Goal: Task Accomplishment & Management: Manage account settings

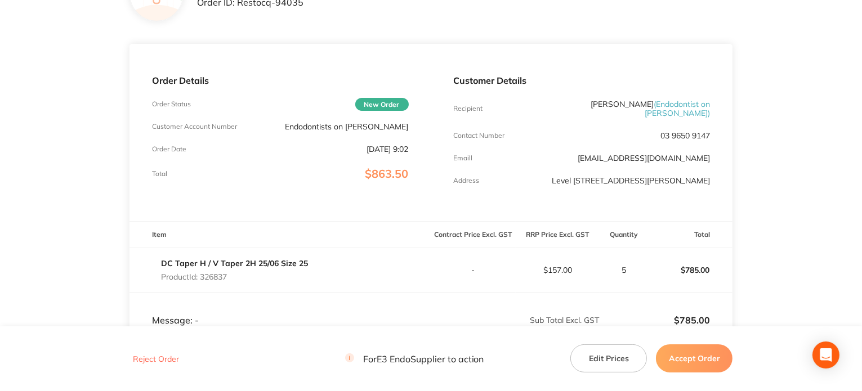
scroll to position [113, 0]
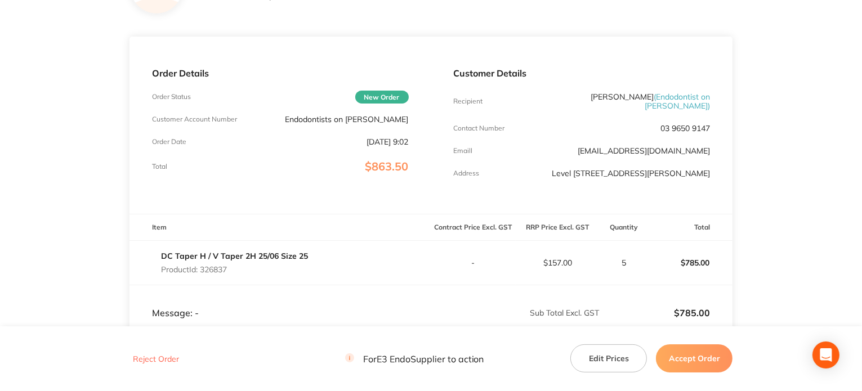
click at [603, 359] on button "Edit Prices" at bounding box center [608, 359] width 77 height 28
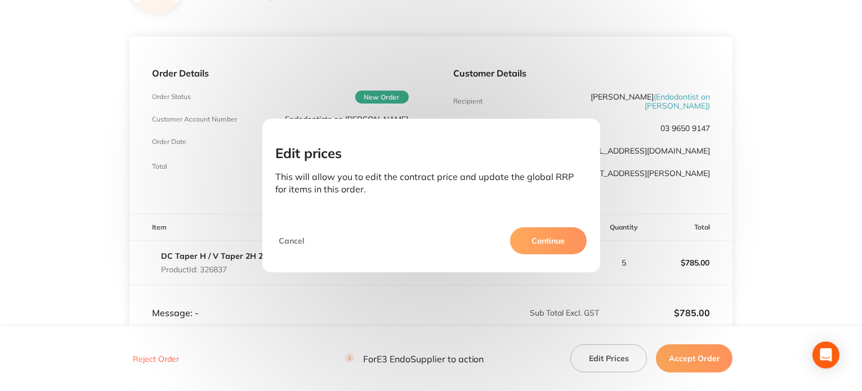
click at [549, 236] on button "Continue" at bounding box center [548, 240] width 77 height 27
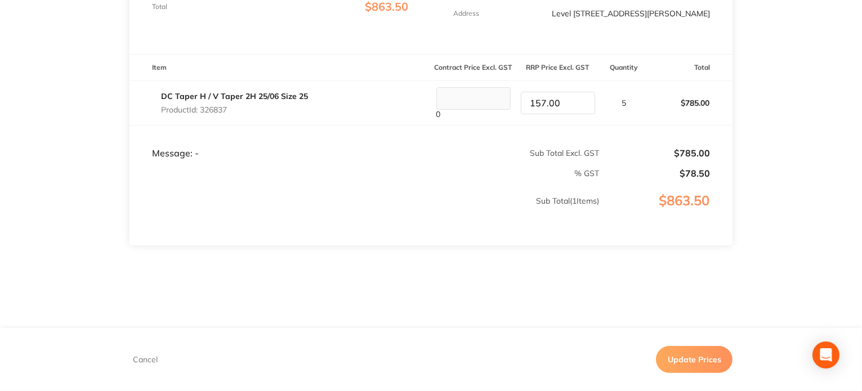
scroll to position [274, 0]
click at [343, 144] on td "Message: -" at bounding box center [280, 141] width 302 height 34
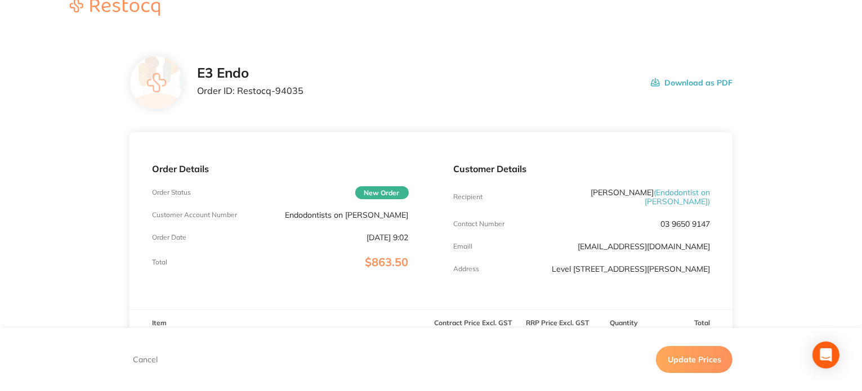
scroll to position [0, 0]
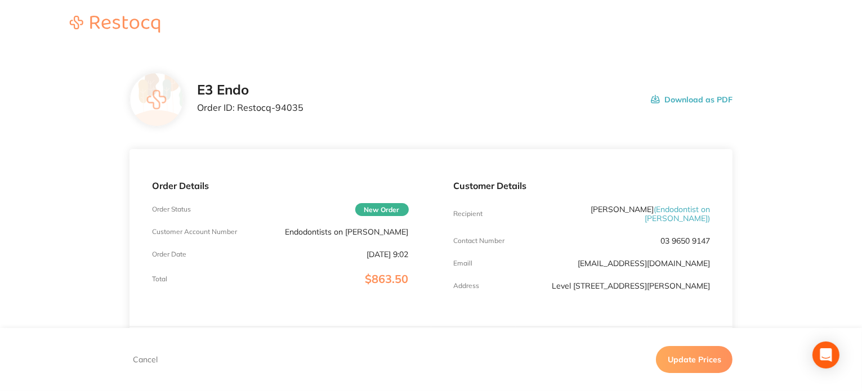
click at [689, 362] on button "Update Prices" at bounding box center [694, 359] width 77 height 27
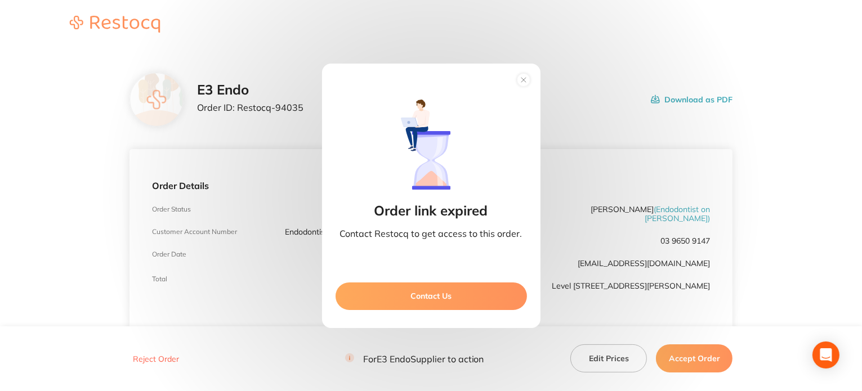
click at [523, 74] on circle at bounding box center [523, 79] width 13 height 13
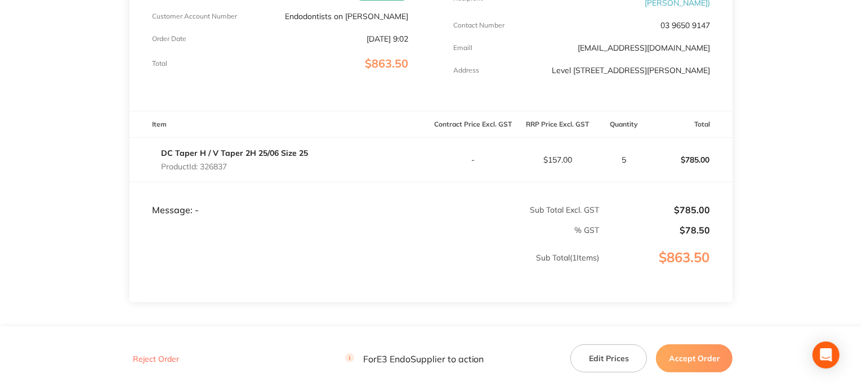
scroll to position [275, 0]
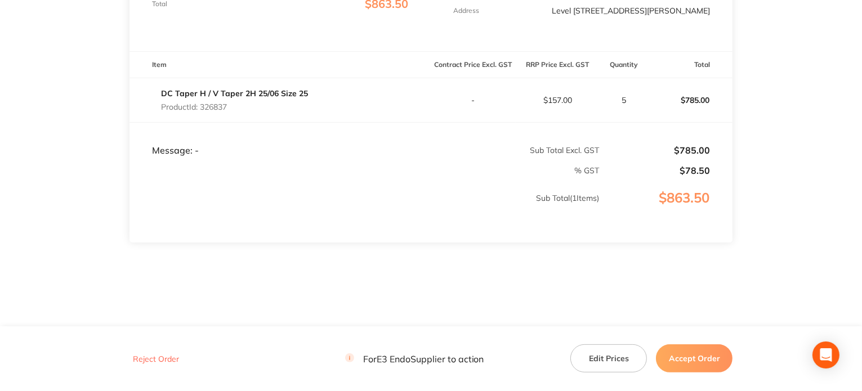
click at [623, 363] on button "Edit Prices" at bounding box center [608, 359] width 77 height 28
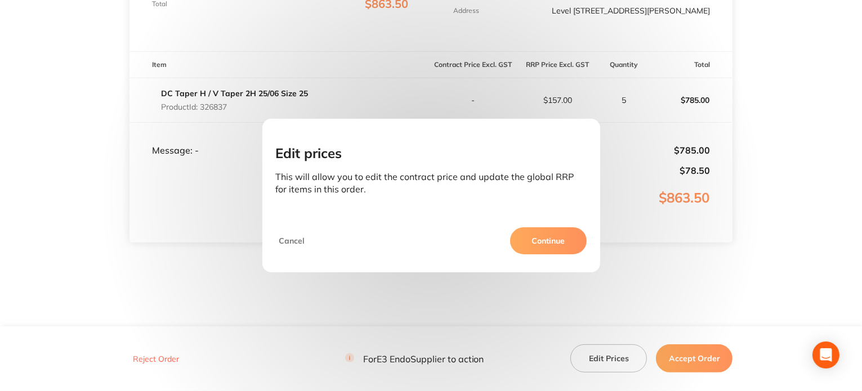
click at [545, 240] on button "Continue" at bounding box center [548, 240] width 77 height 27
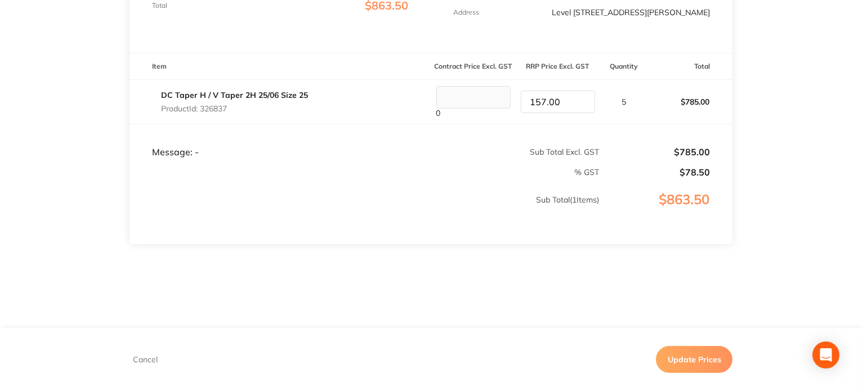
click at [527, 92] on input "157.00" at bounding box center [558, 102] width 74 height 23
click at [536, 93] on input "157.00" at bounding box center [558, 102] width 74 height 23
click at [567, 96] on input "157.00" at bounding box center [558, 102] width 74 height 23
click at [692, 354] on button "Update Prices" at bounding box center [694, 359] width 77 height 27
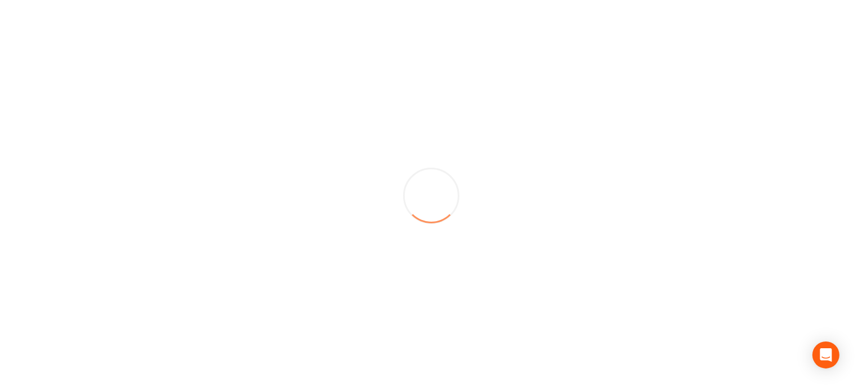
scroll to position [0, 0]
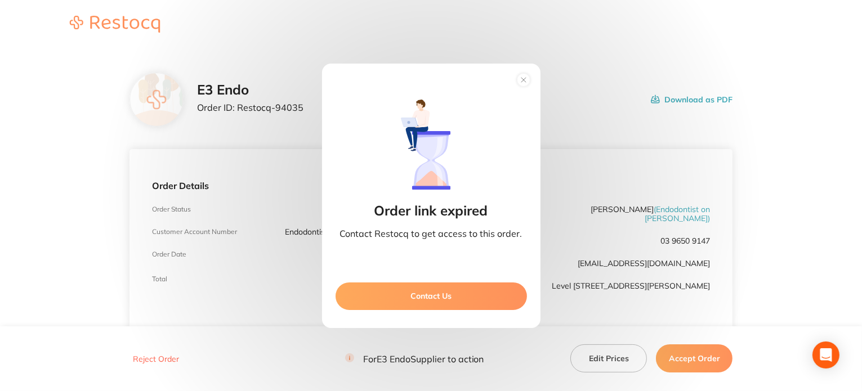
click at [521, 81] on icon at bounding box center [523, 80] width 5 height 5
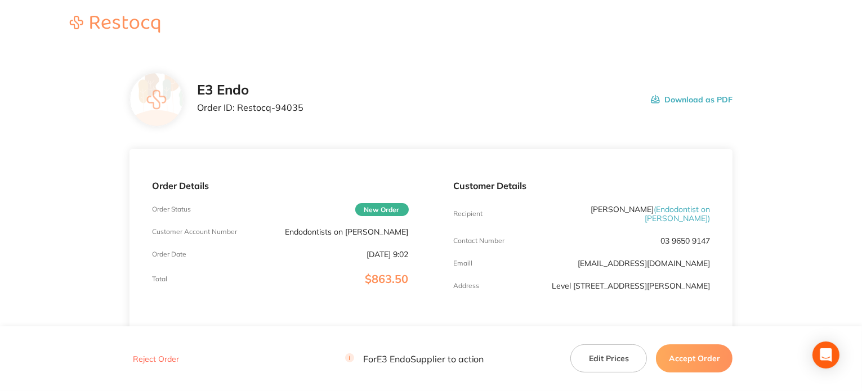
click at [690, 353] on button "Accept Order" at bounding box center [694, 359] width 77 height 28
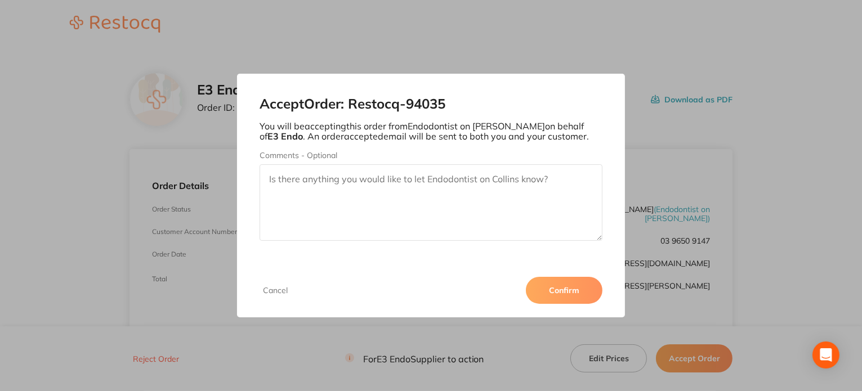
click at [564, 286] on button "Confirm" at bounding box center [564, 290] width 77 height 27
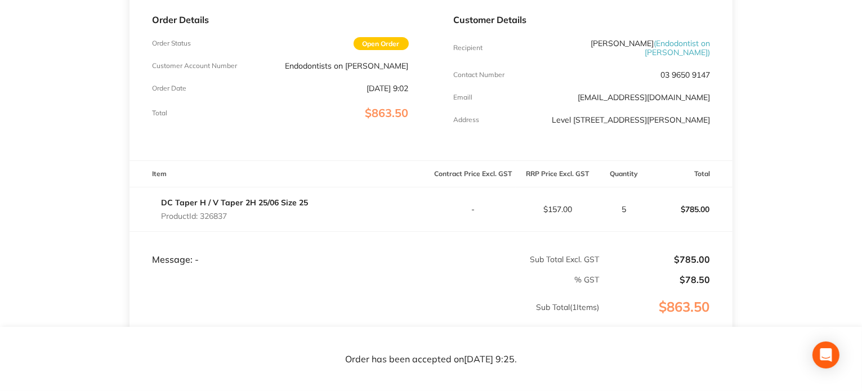
scroll to position [50, 0]
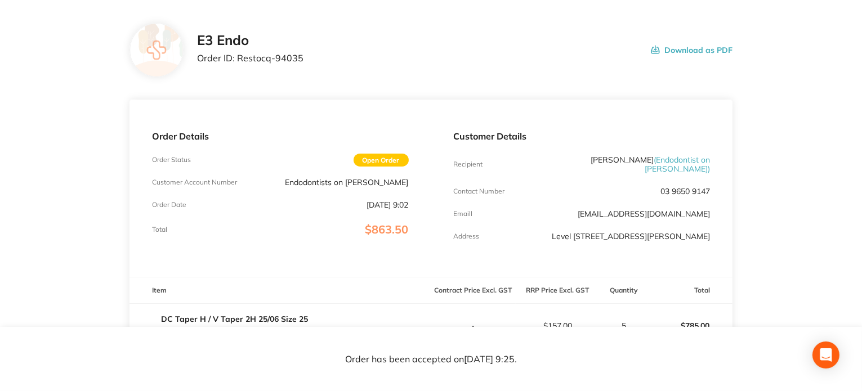
click at [382, 159] on span "Open Order" at bounding box center [381, 160] width 55 height 13
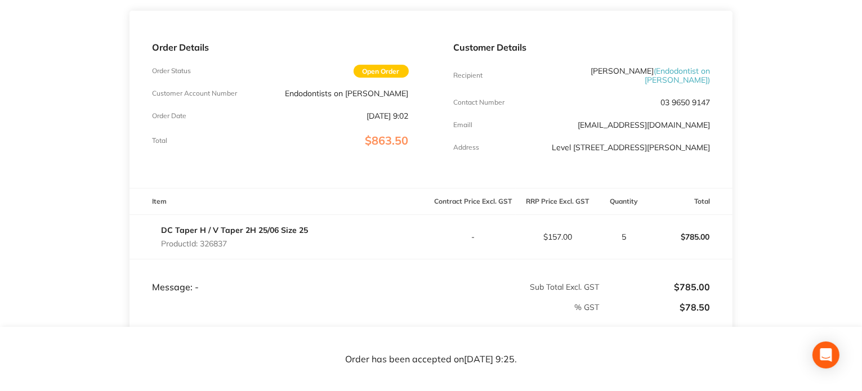
scroll to position [275, 0]
